Goal: Navigation & Orientation: Find specific page/section

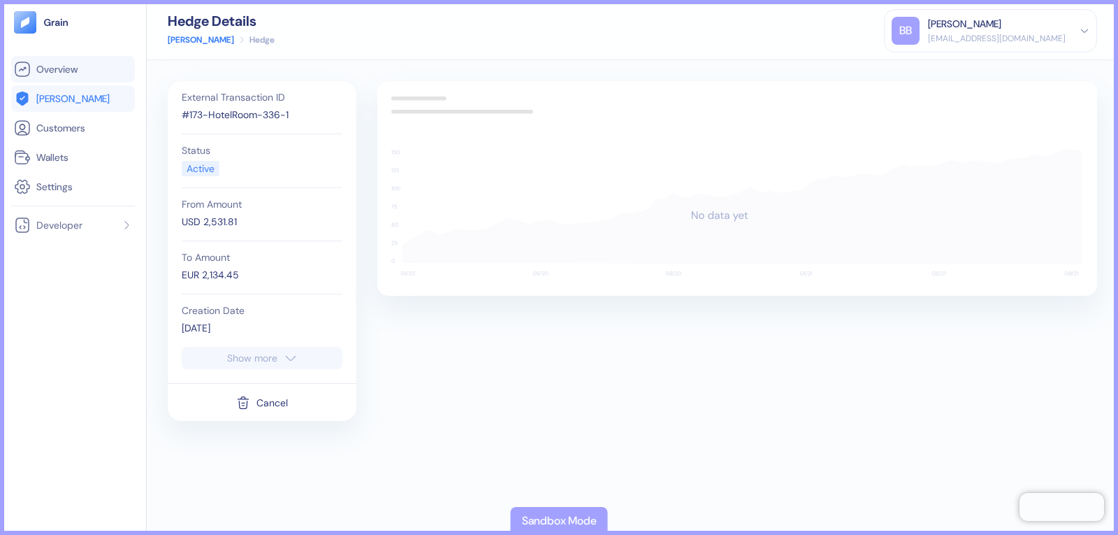
click at [40, 63] on span "Overview" at bounding box center [56, 69] width 41 height 14
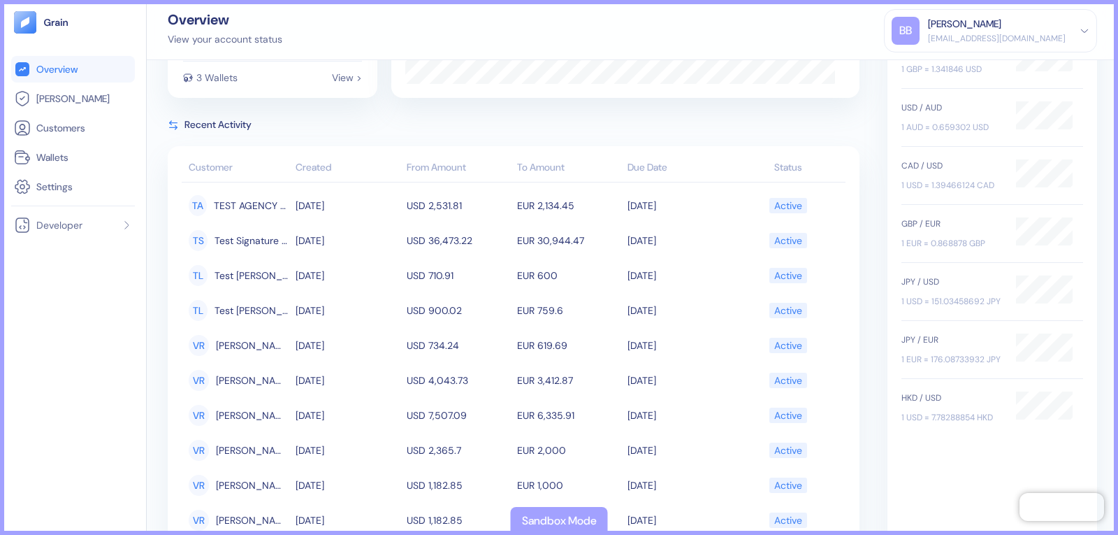
scroll to position [201, 0]
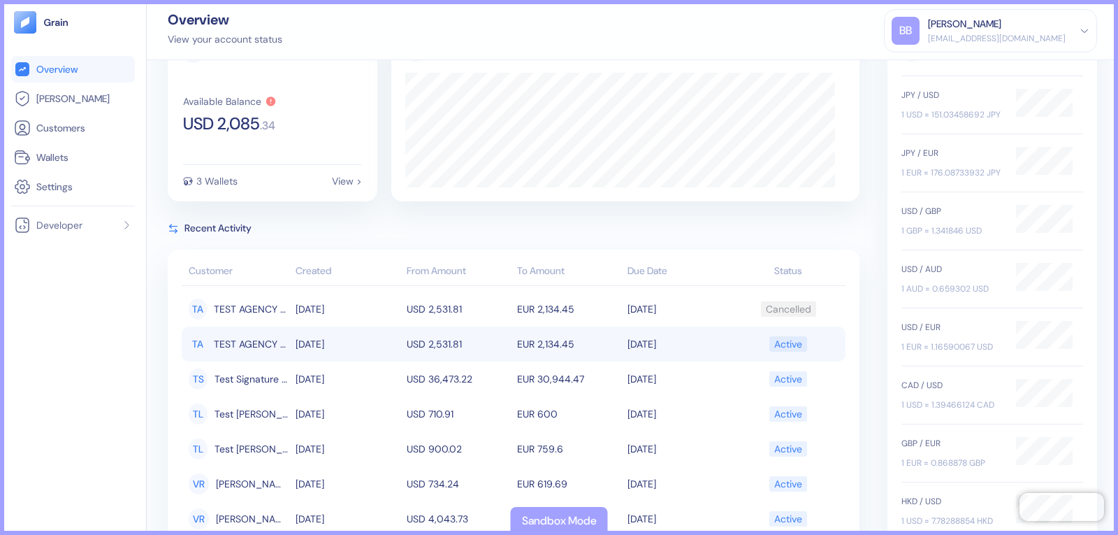
scroll to position [140, 0]
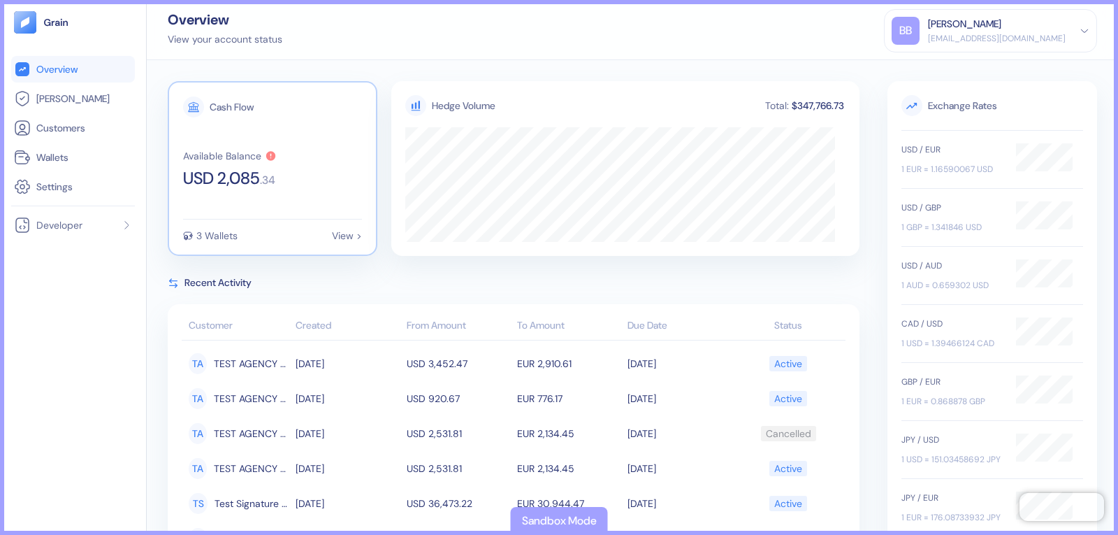
scroll to position [70, 0]
